Goal: Task Accomplishment & Management: Manage account settings

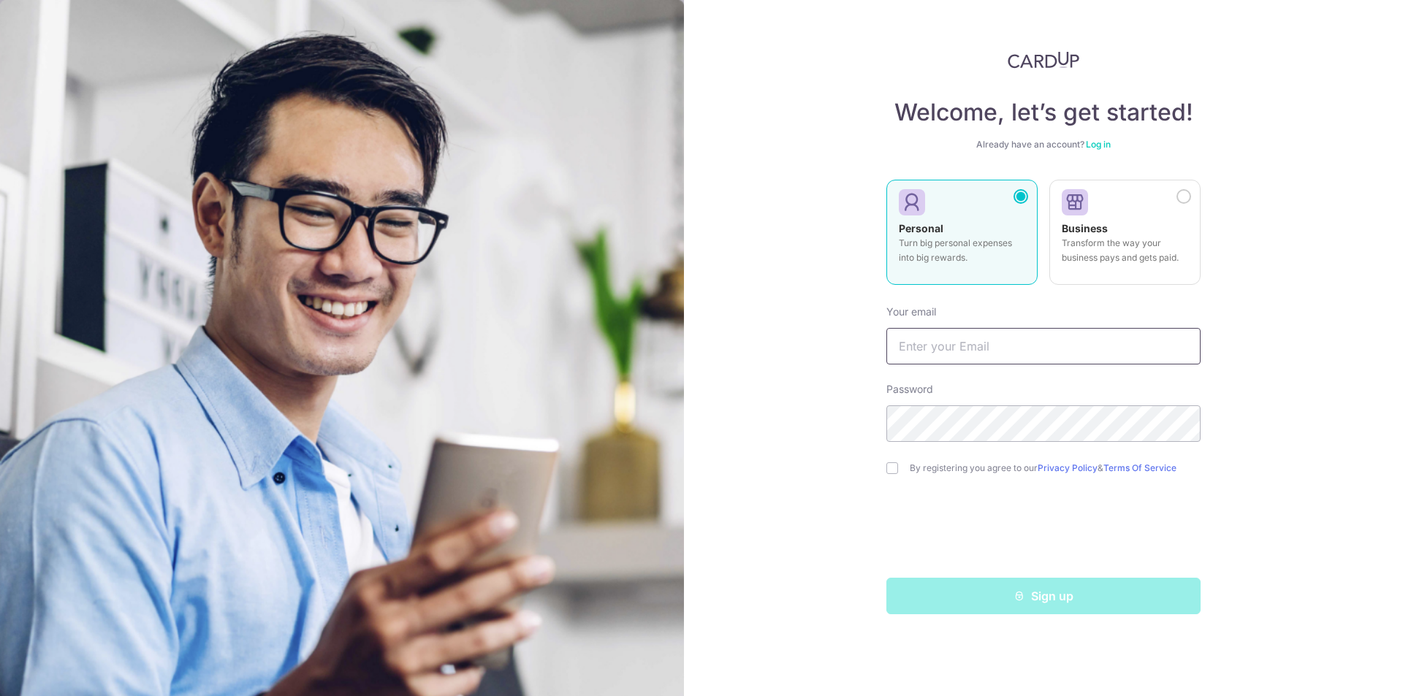
type input "[EMAIL_ADDRESS][DOMAIN_NAME]"
click at [1099, 138] on div "Welcome, let’s get started! Already have an account? Log in Personal Turn big p…" at bounding box center [1043, 332] width 314 height 563
click at [1097, 144] on link "Log in" at bounding box center [1098, 144] width 25 height 11
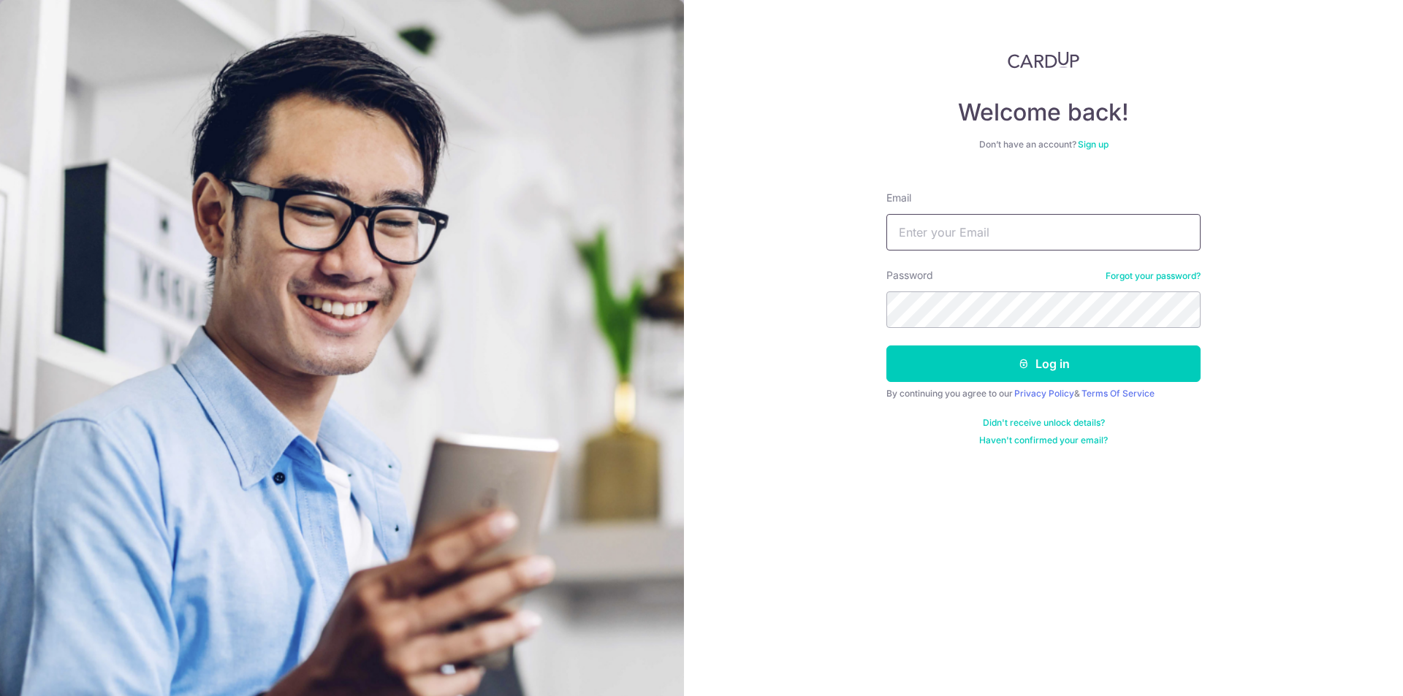
type input "[EMAIL_ADDRESS][DOMAIN_NAME]"
click at [926, 368] on button "Log in" at bounding box center [1043, 364] width 314 height 37
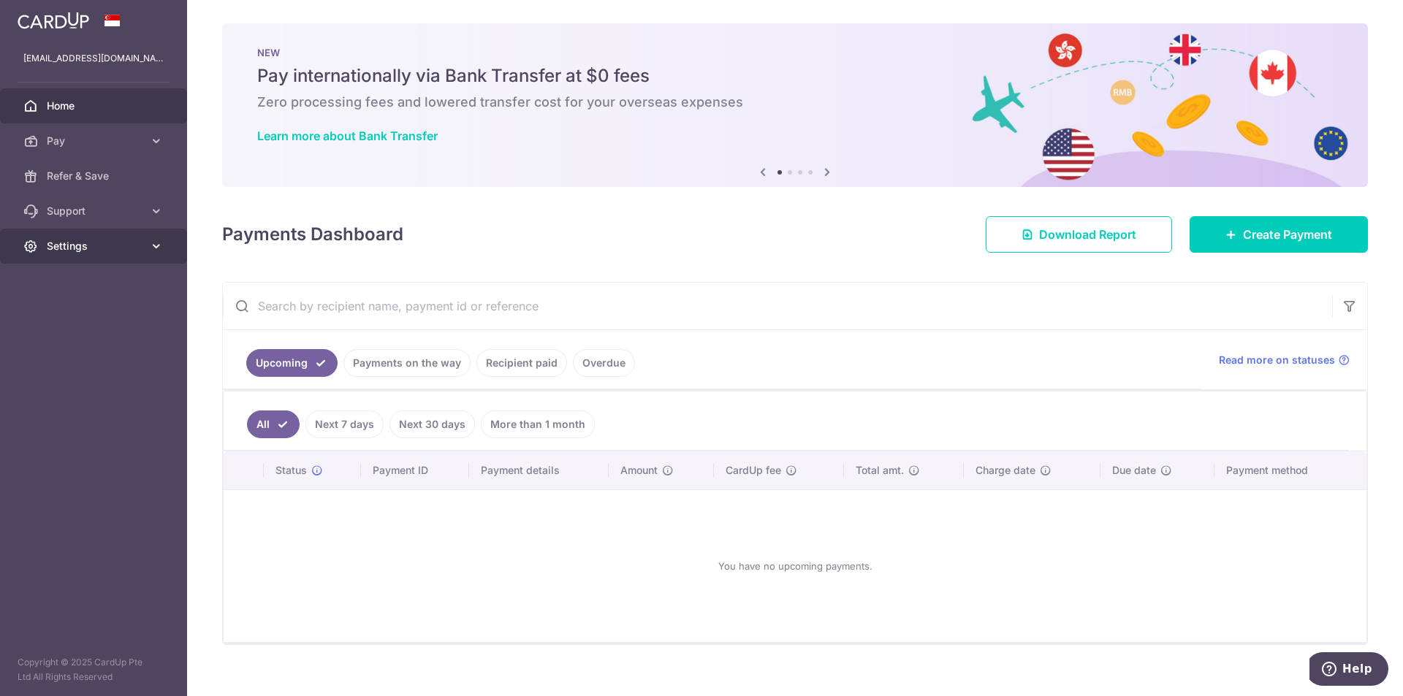
click at [103, 254] on link "Settings" at bounding box center [93, 246] width 187 height 35
click at [84, 277] on span "Account" at bounding box center [95, 281] width 96 height 15
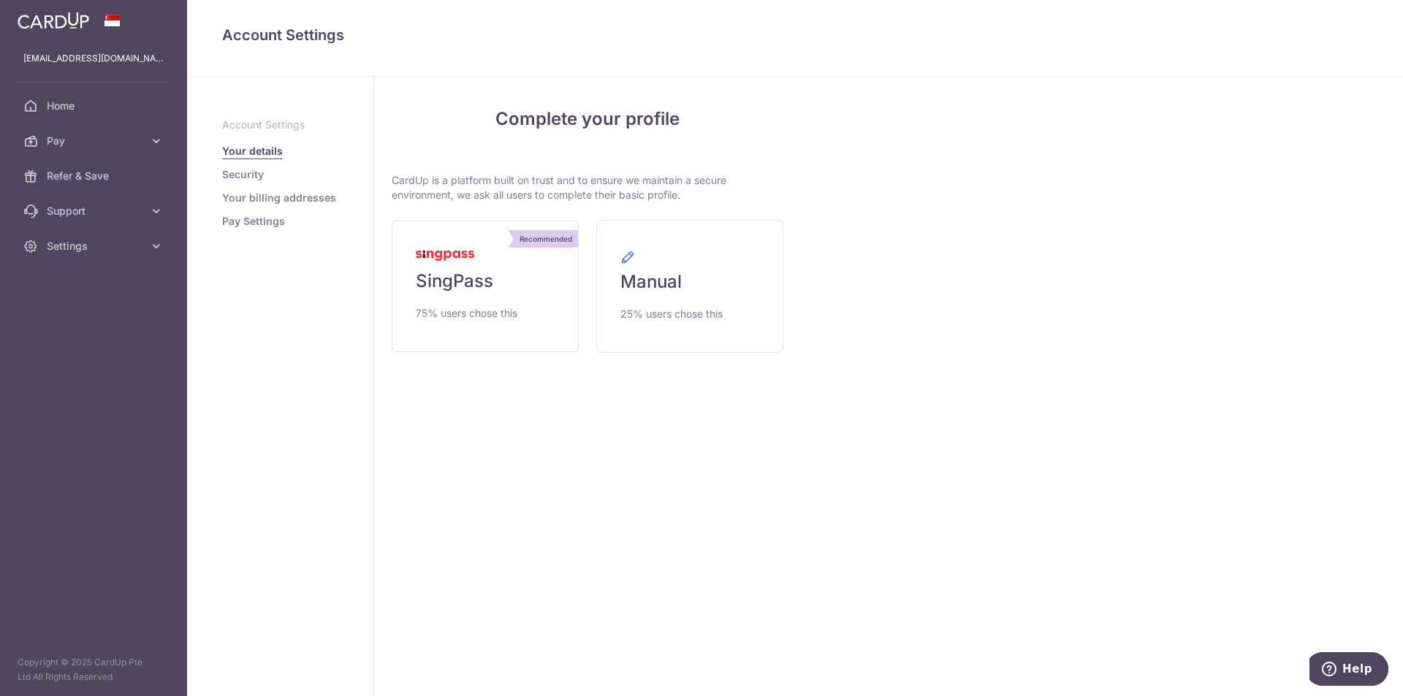
click at [230, 178] on link "Security" at bounding box center [243, 174] width 42 height 15
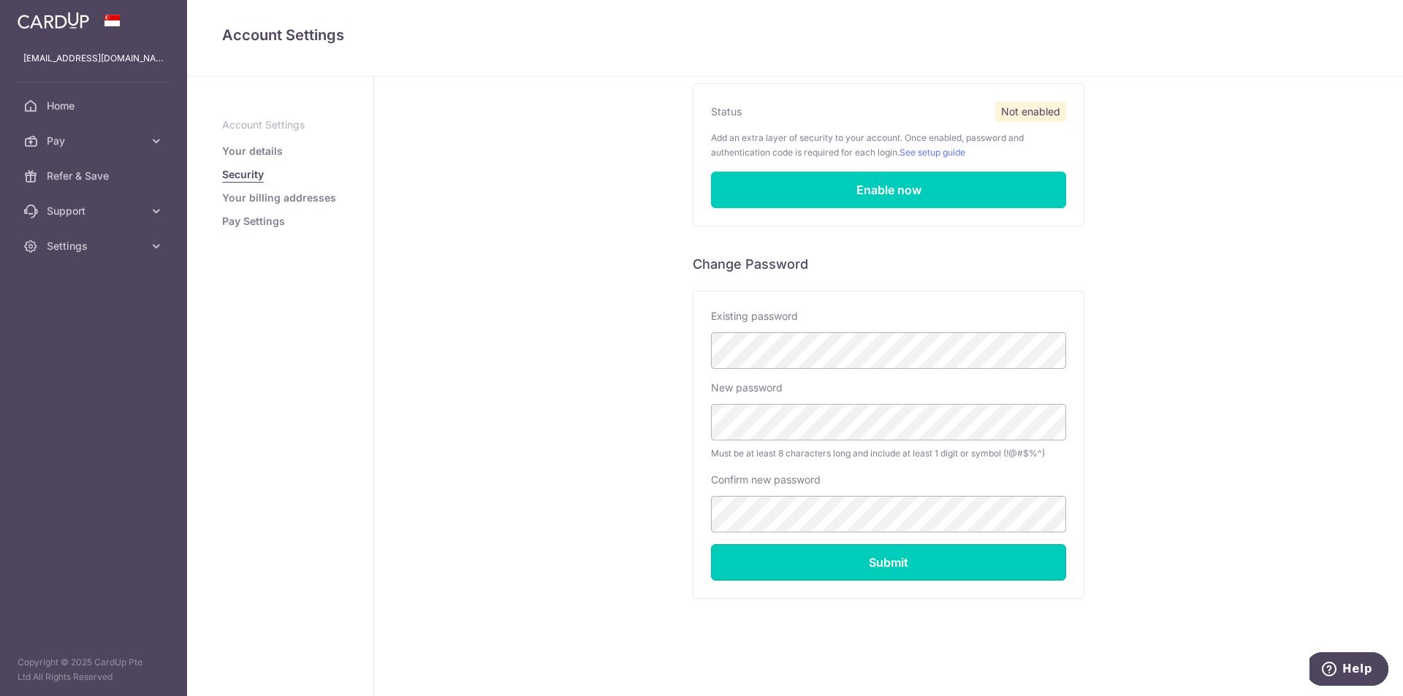
scroll to position [129, 0]
click at [868, 588] on div "Existing password New password Must be at least 8 characters long and include a…" at bounding box center [888, 444] width 390 height 307
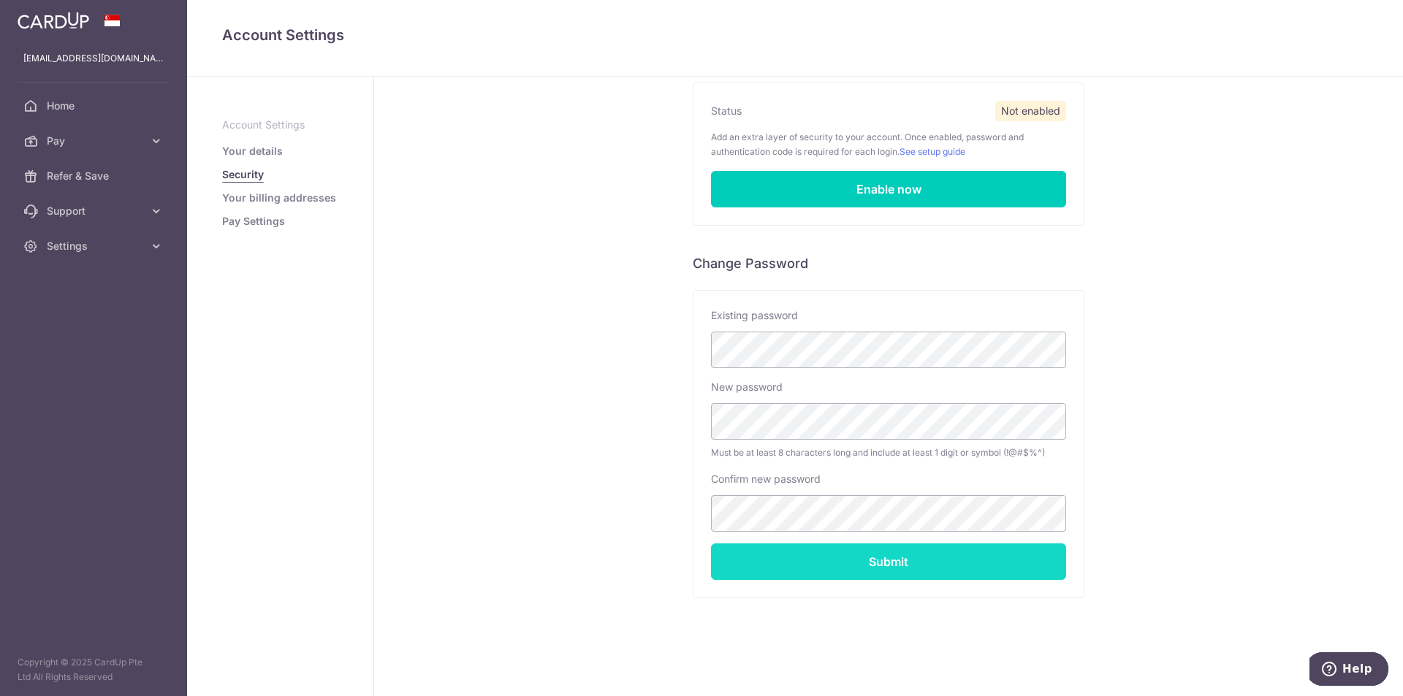
click at [883, 554] on input "Submit" at bounding box center [888, 562] width 355 height 37
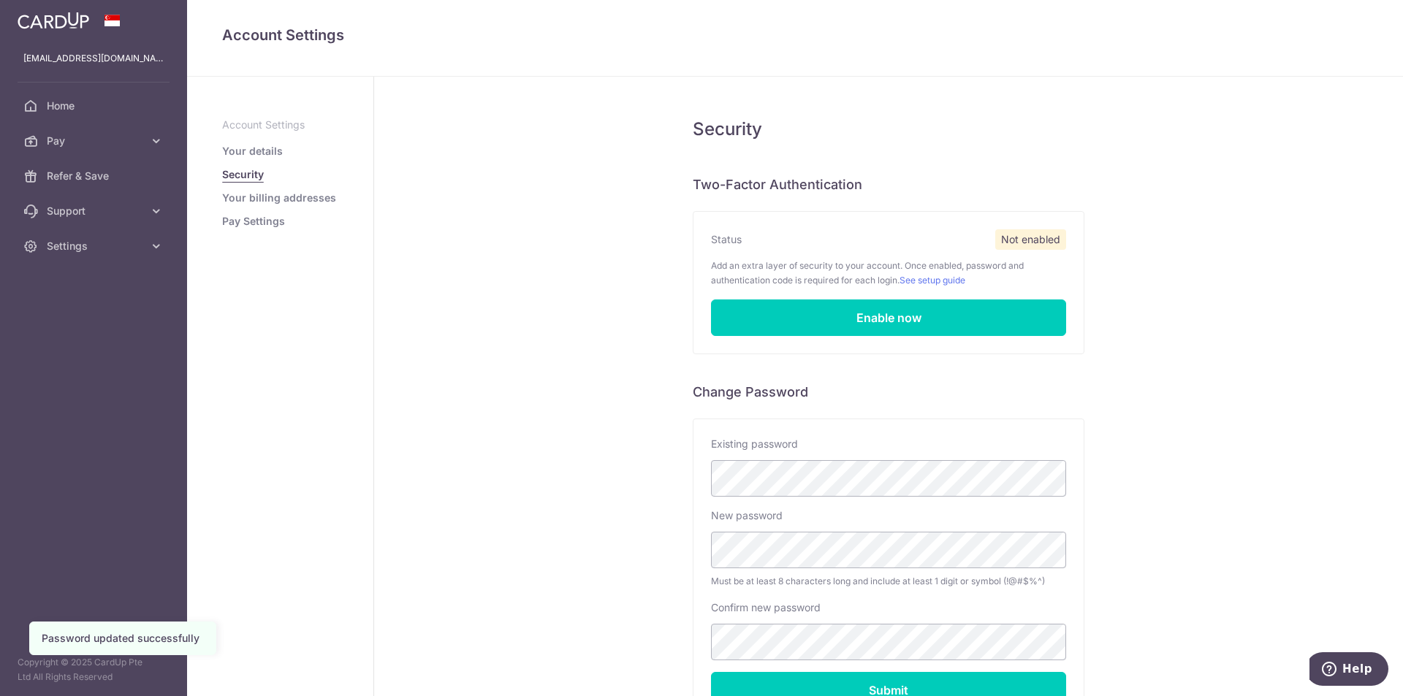
scroll to position [129, 0]
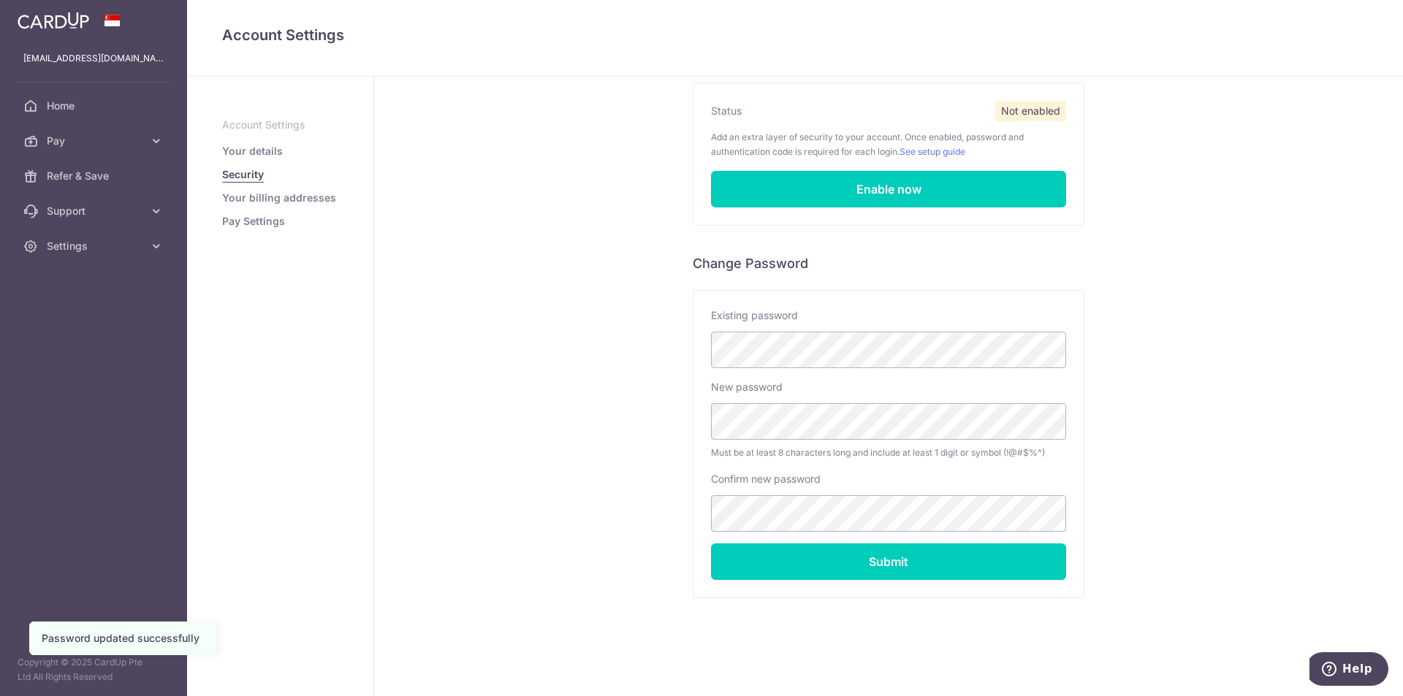
click at [255, 147] on link "Your details" at bounding box center [252, 151] width 61 height 15
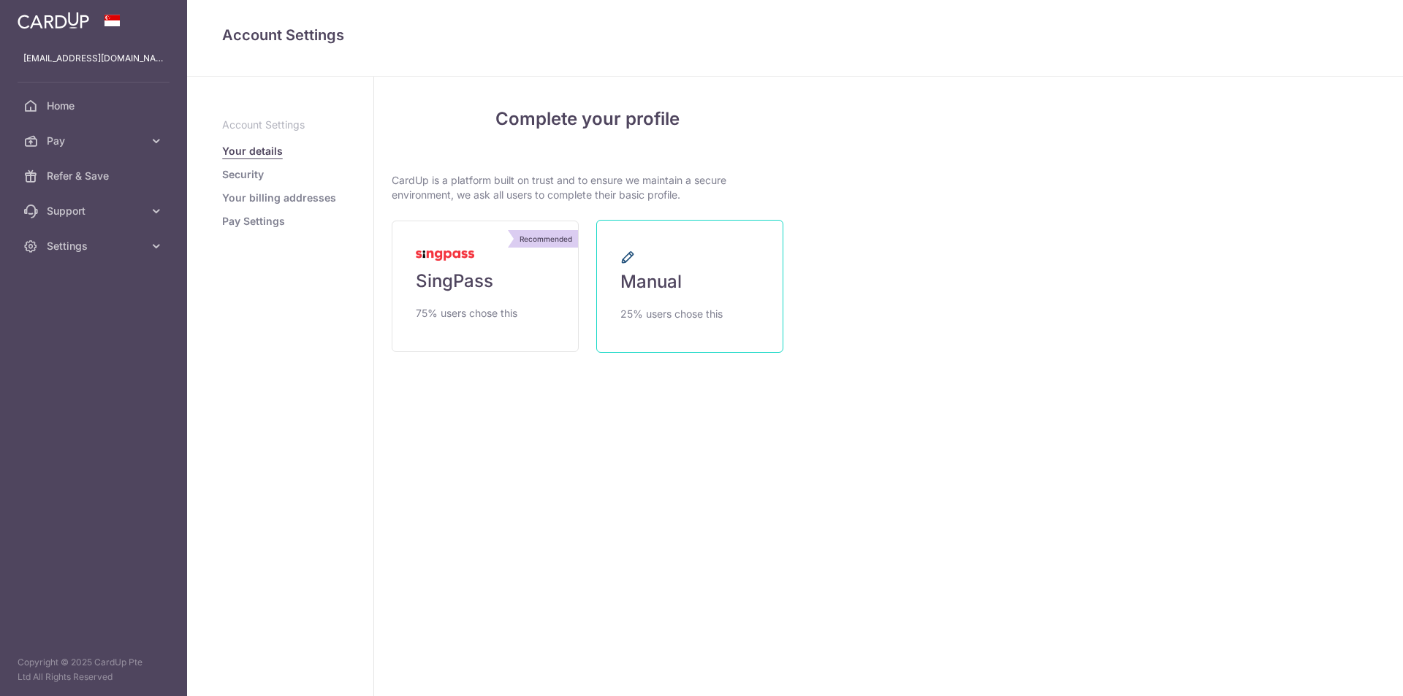
click at [715, 268] on link "Manual 25% users chose this" at bounding box center [689, 286] width 187 height 133
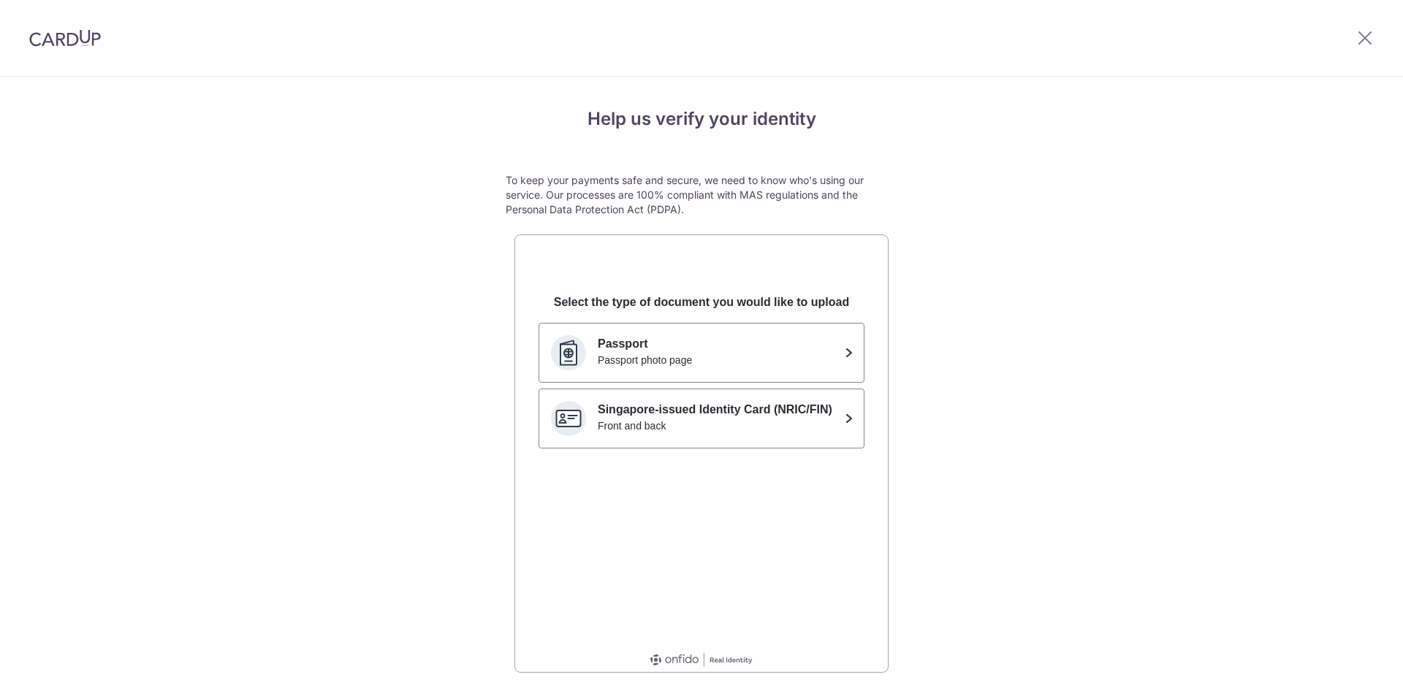
click at [105, 51] on div at bounding box center [65, 38] width 130 height 76
click at [81, 45] on img at bounding box center [65, 38] width 72 height 18
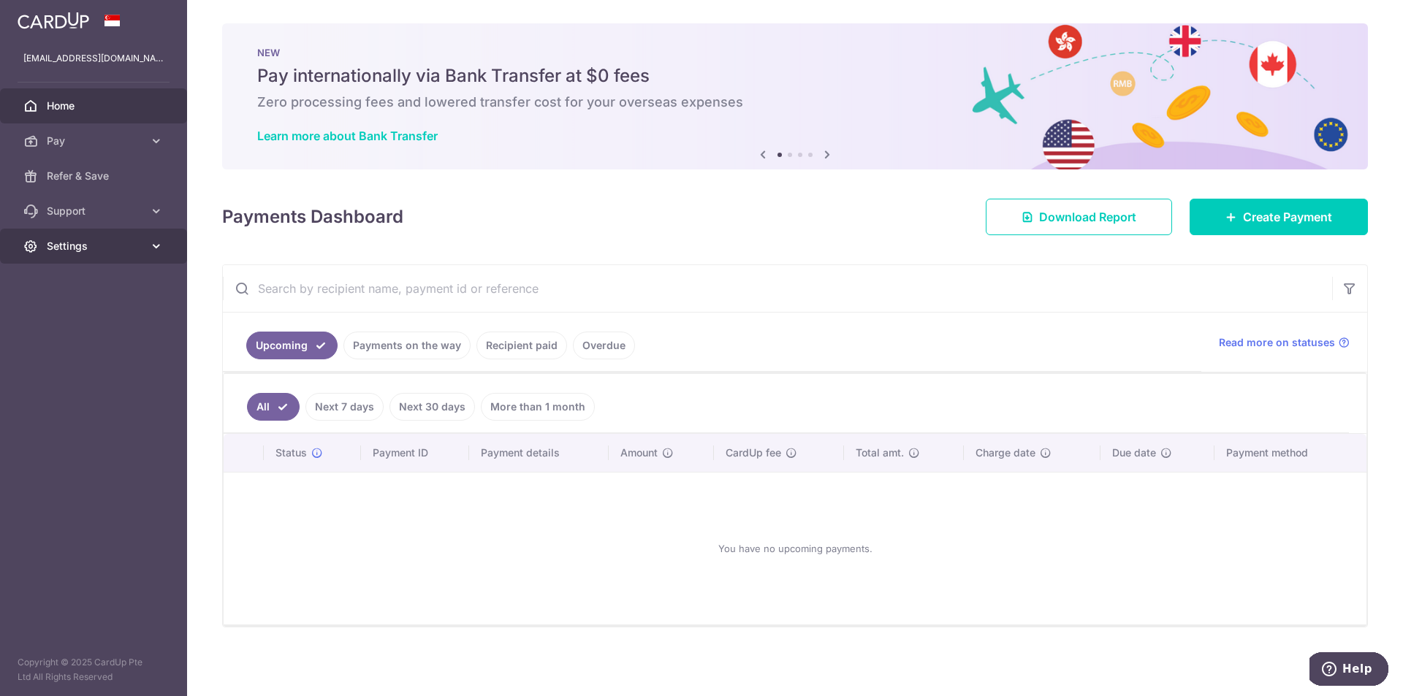
click at [98, 252] on span "Settings" at bounding box center [95, 246] width 96 height 15
click at [94, 287] on span "Account" at bounding box center [95, 281] width 96 height 15
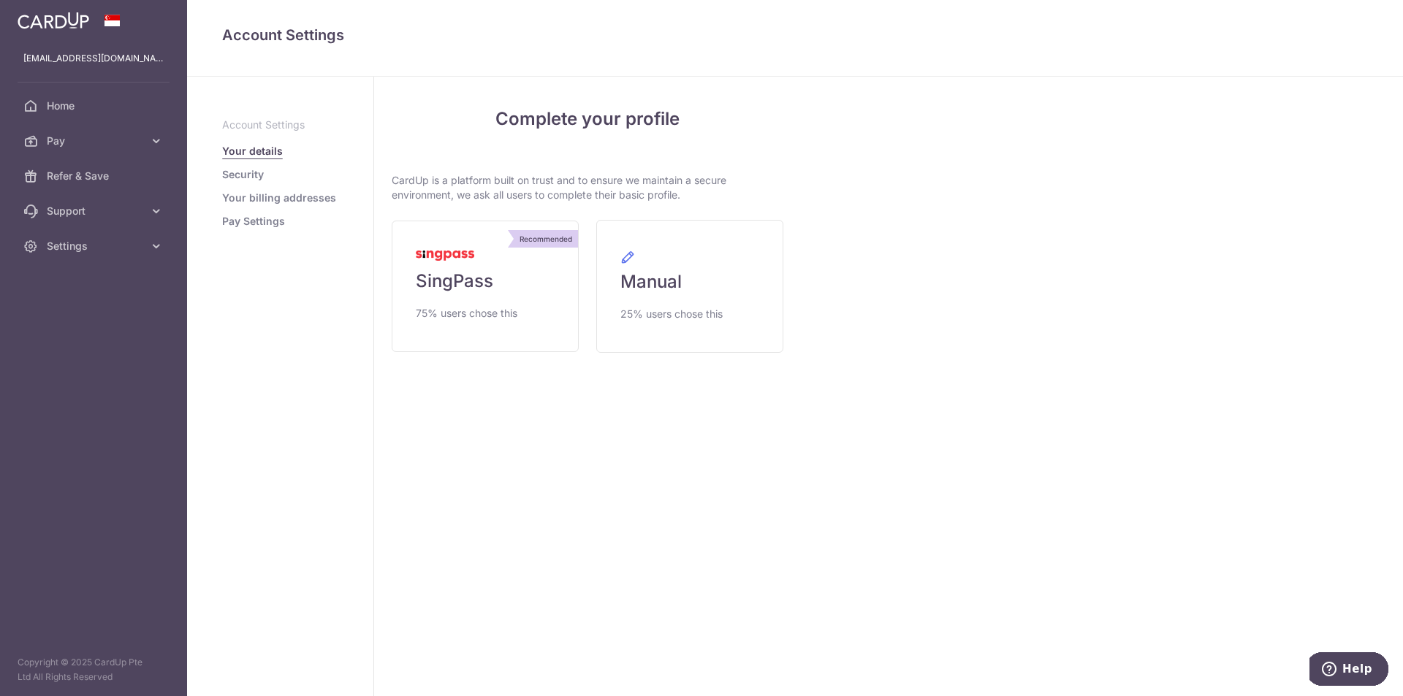
click at [265, 217] on link "Pay Settings" at bounding box center [253, 221] width 63 height 15
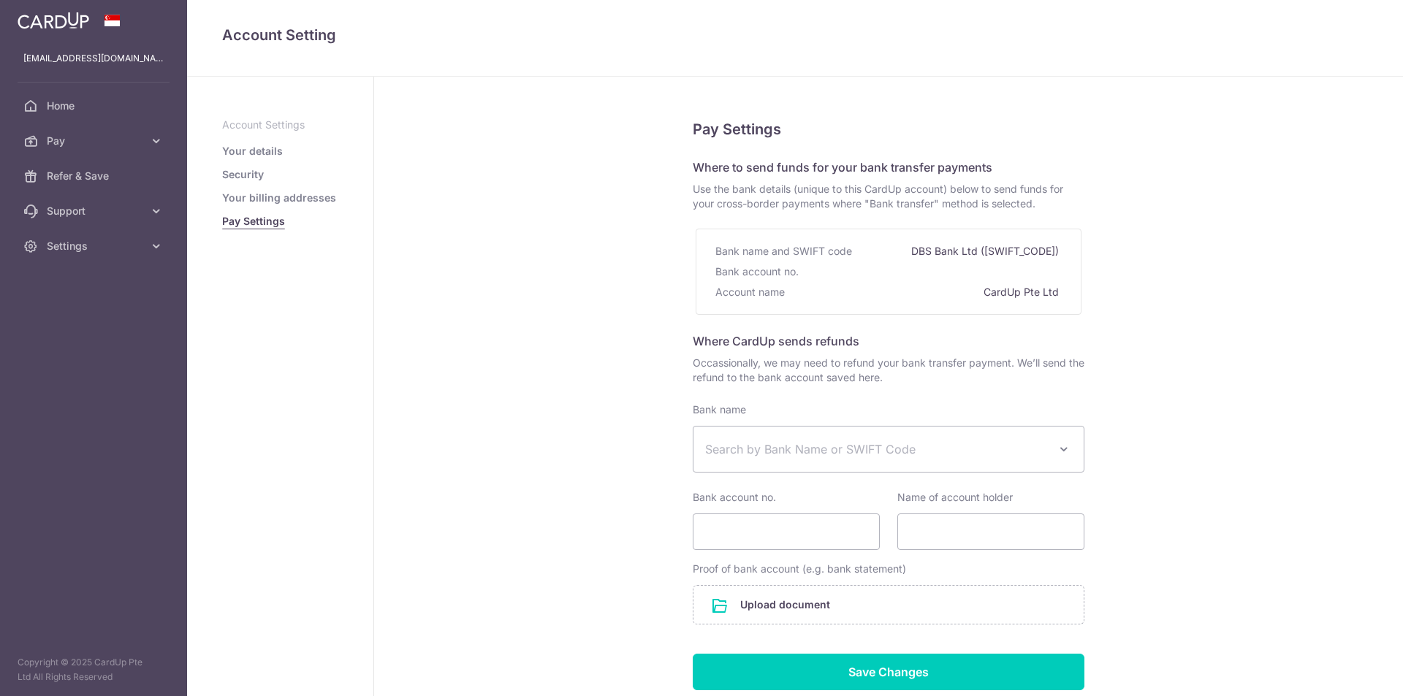
select select
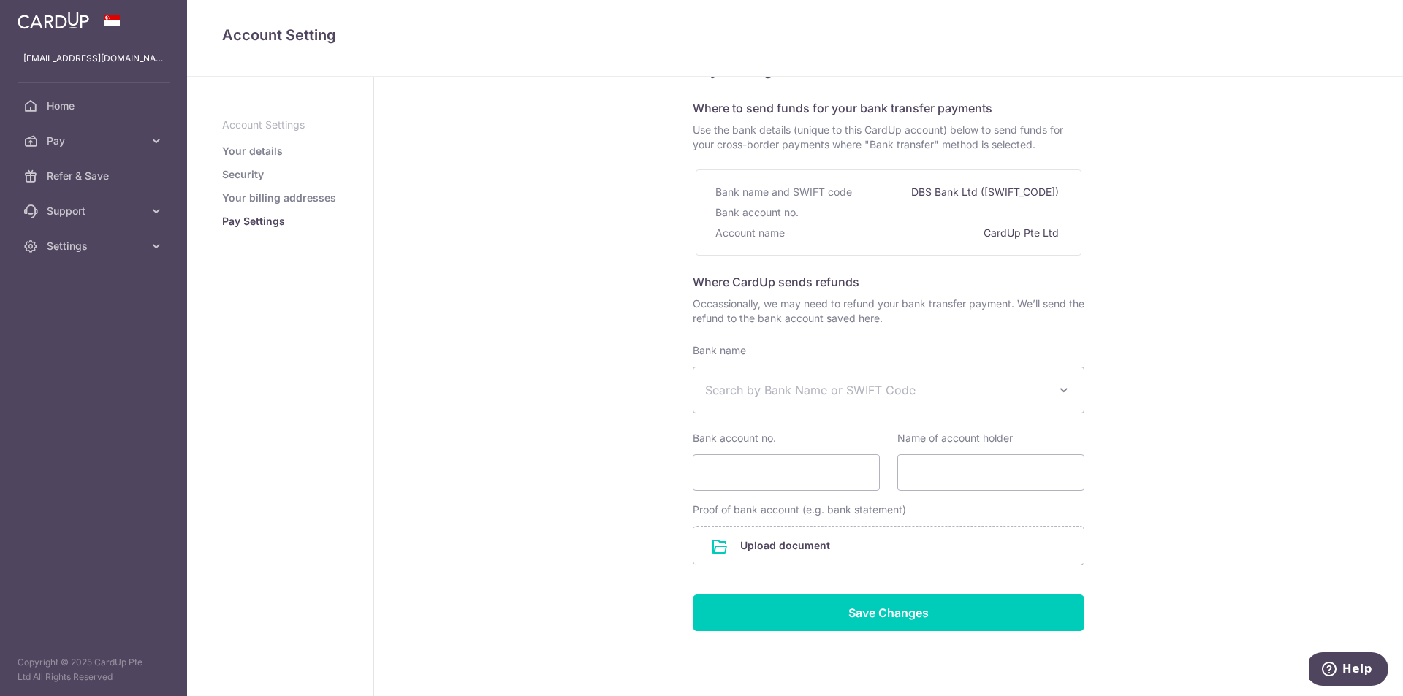
scroll to position [104, 0]
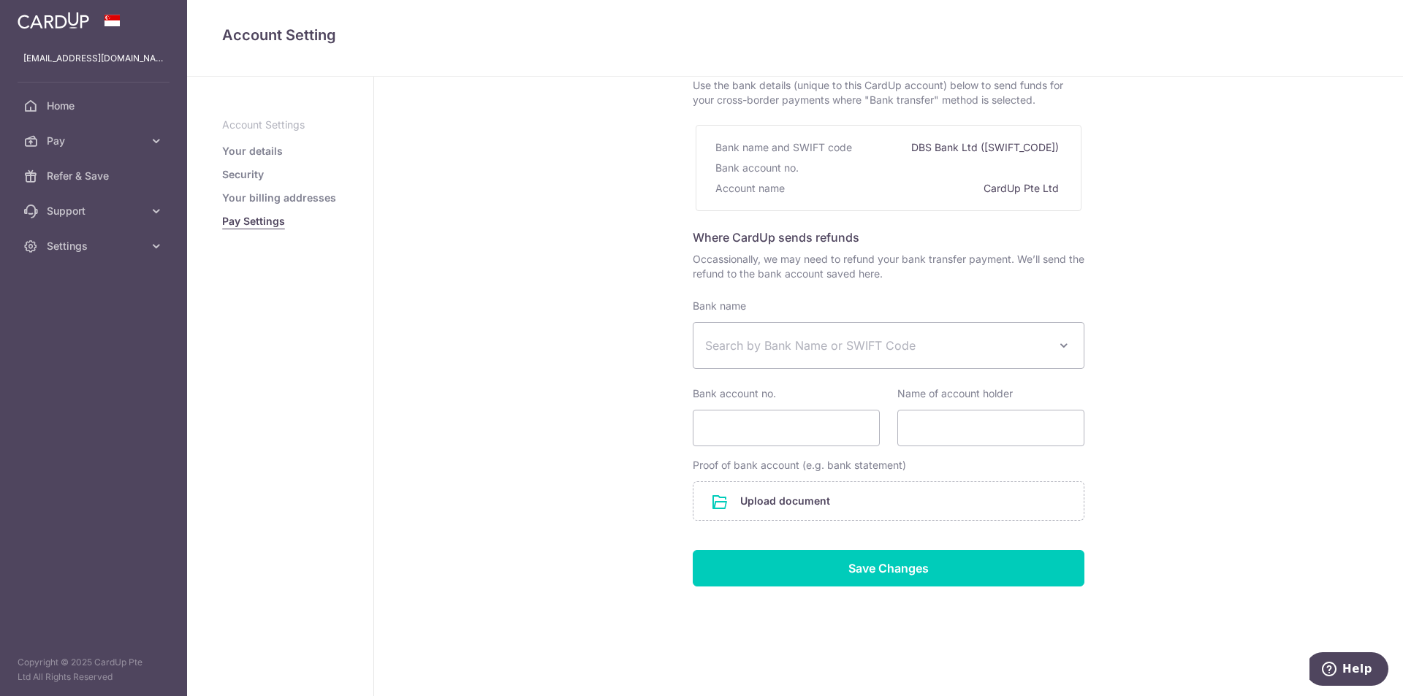
click at [290, 197] on link "Your billing addresses" at bounding box center [279, 198] width 114 height 15
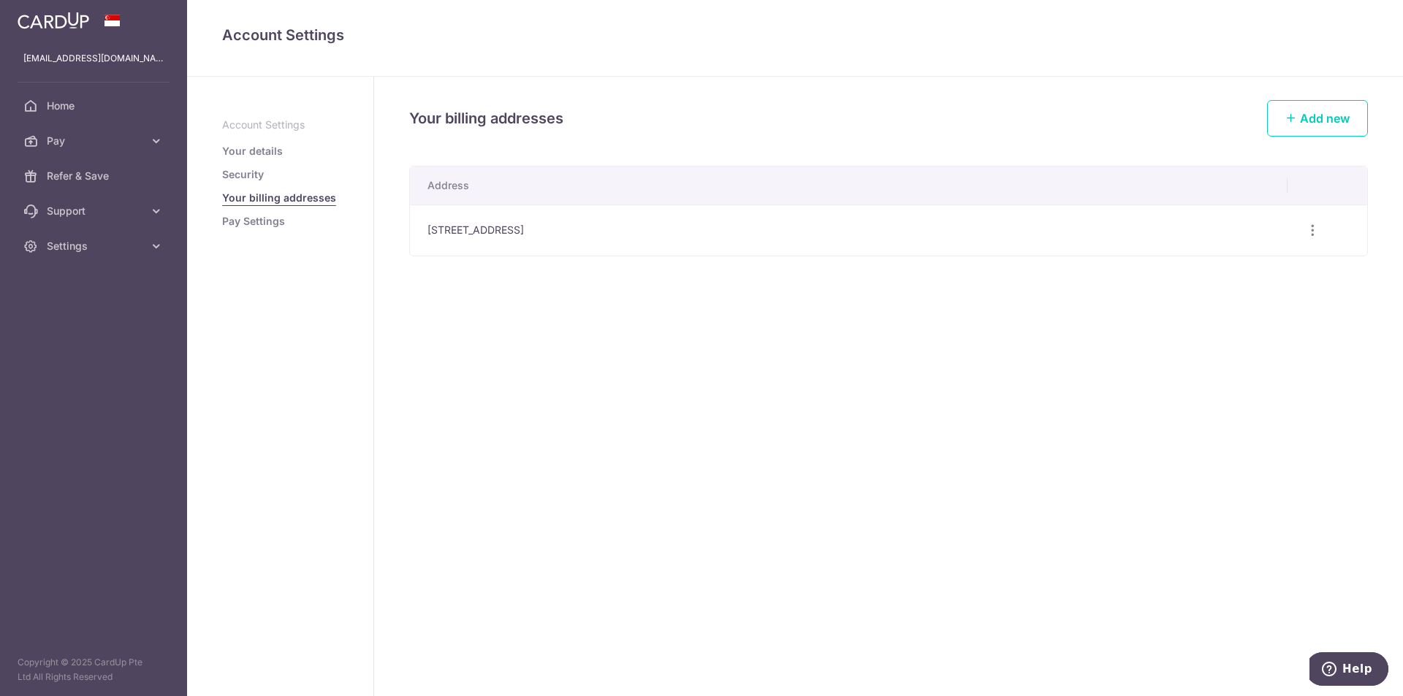
click at [243, 174] on link "Security" at bounding box center [243, 174] width 42 height 15
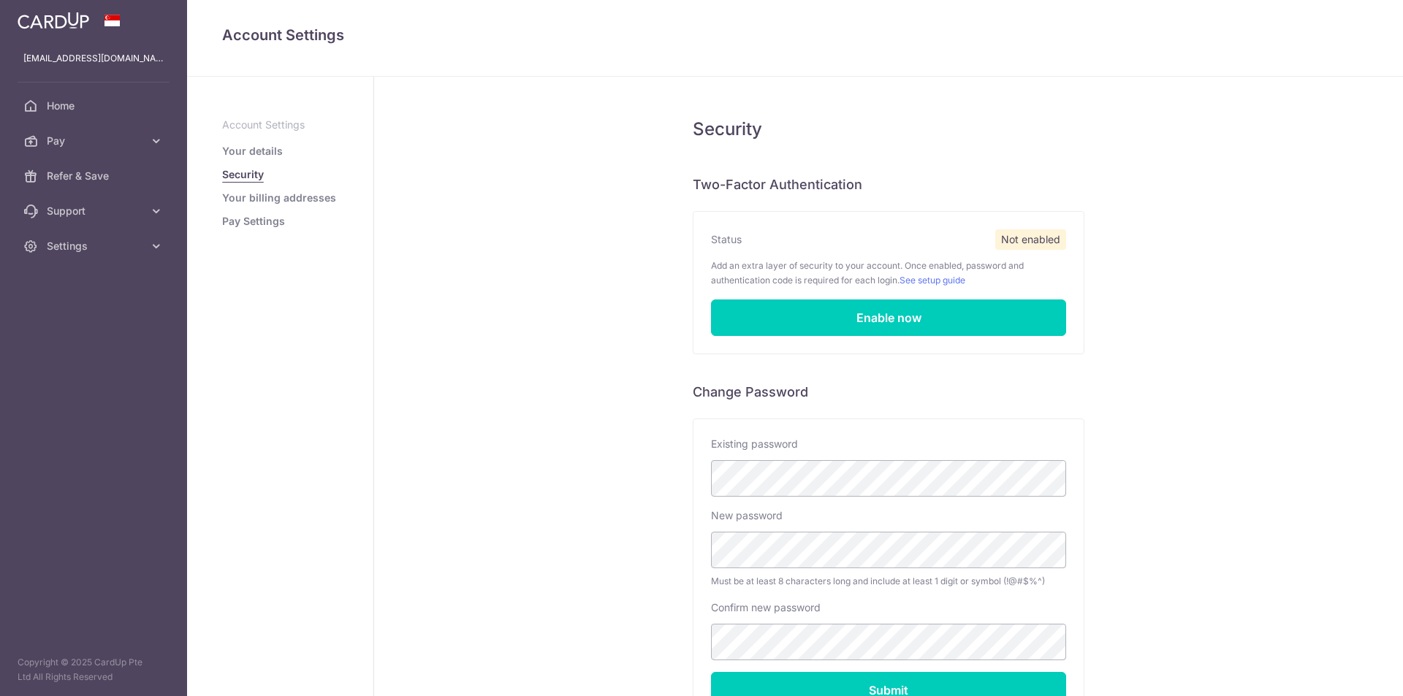
click at [243, 175] on link "Security" at bounding box center [243, 174] width 42 height 15
click at [262, 132] on ul "Account Settings Your details Security Your billing addresses Pay Settings" at bounding box center [280, 173] width 116 height 111
click at [143, 251] on link "Settings" at bounding box center [93, 246] width 187 height 35
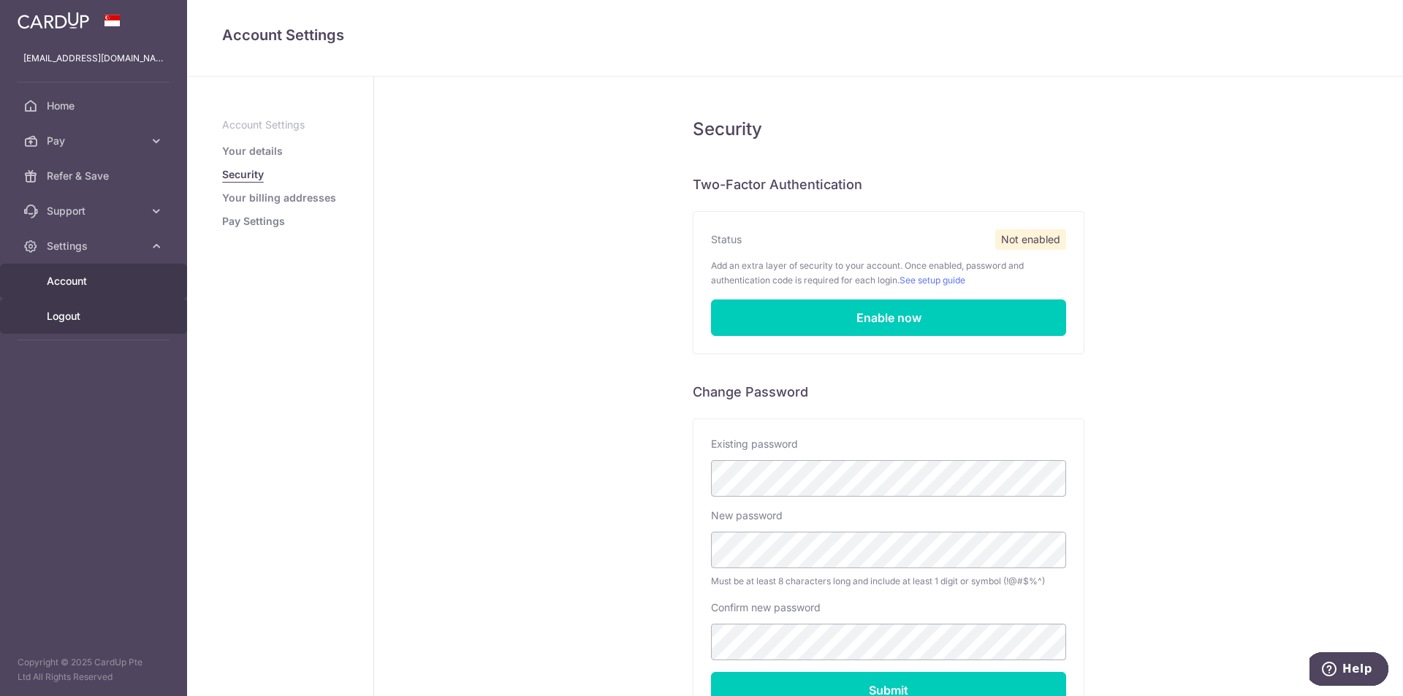
click at [101, 311] on span "Logout" at bounding box center [95, 316] width 96 height 15
